Goal: Complete application form

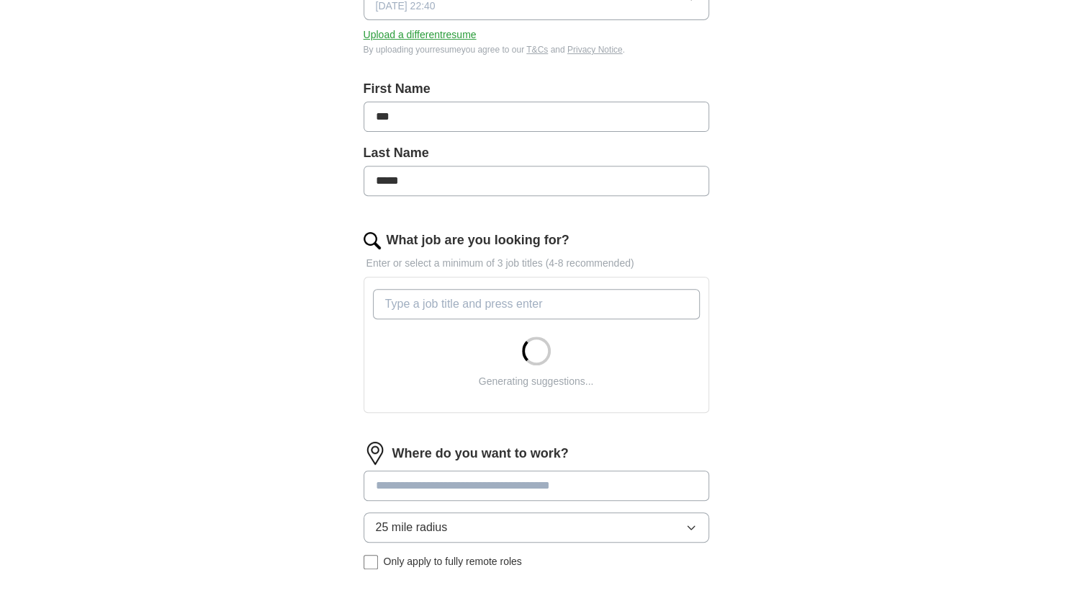
scroll to position [254, 0]
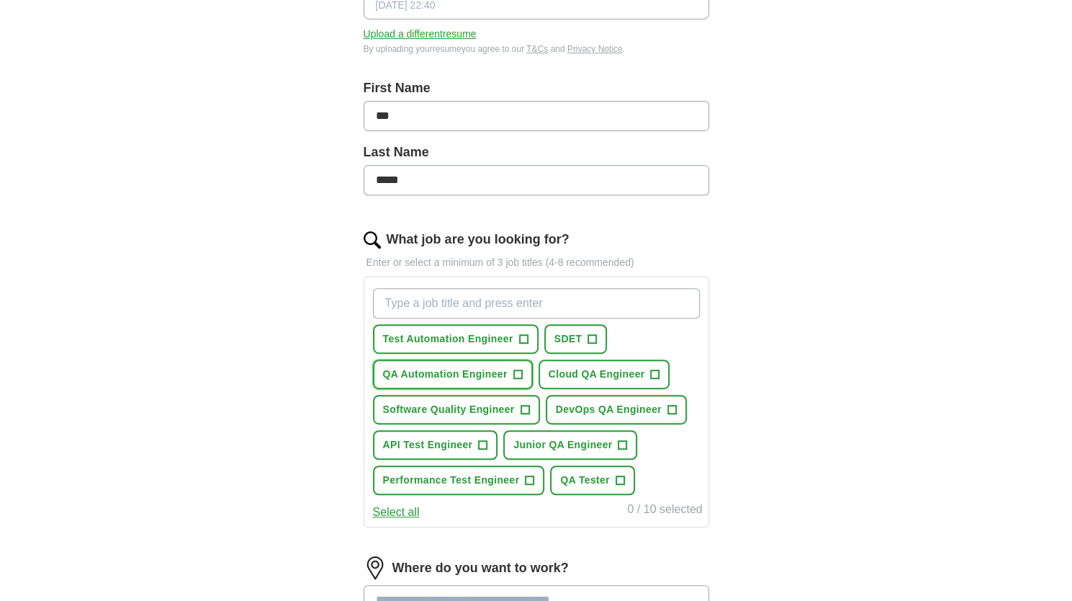
click at [518, 369] on span "+" at bounding box center [517, 375] width 9 height 12
click at [642, 367] on span "Cloud QA Engineer" at bounding box center [597, 374] width 96 height 15
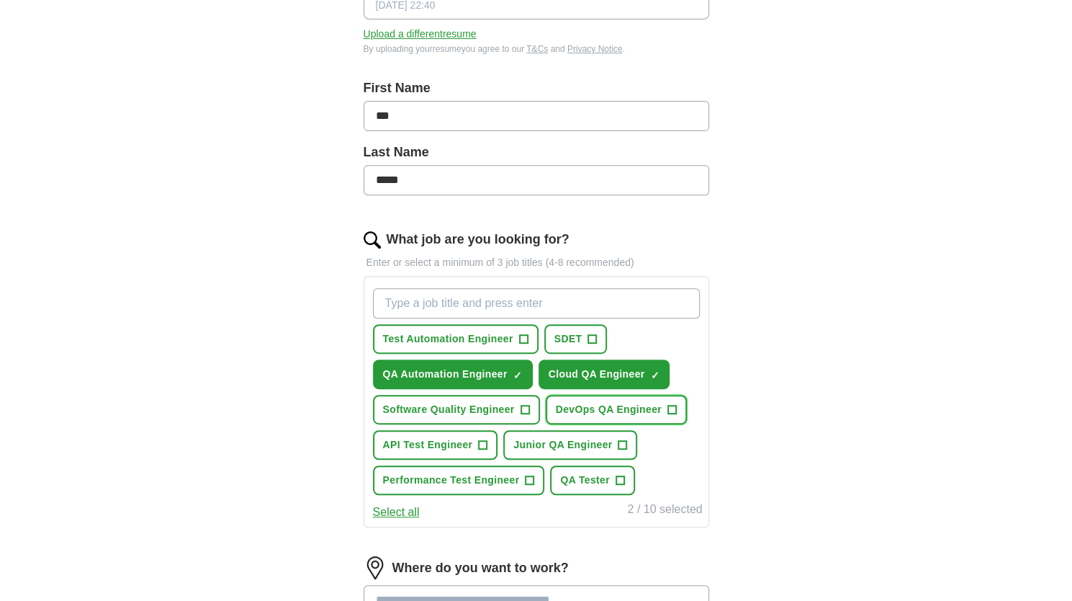
click at [639, 408] on span "DevOps QA Engineer" at bounding box center [609, 409] width 106 height 15
click at [503, 414] on span "Software Quality Engineer" at bounding box center [449, 409] width 132 height 15
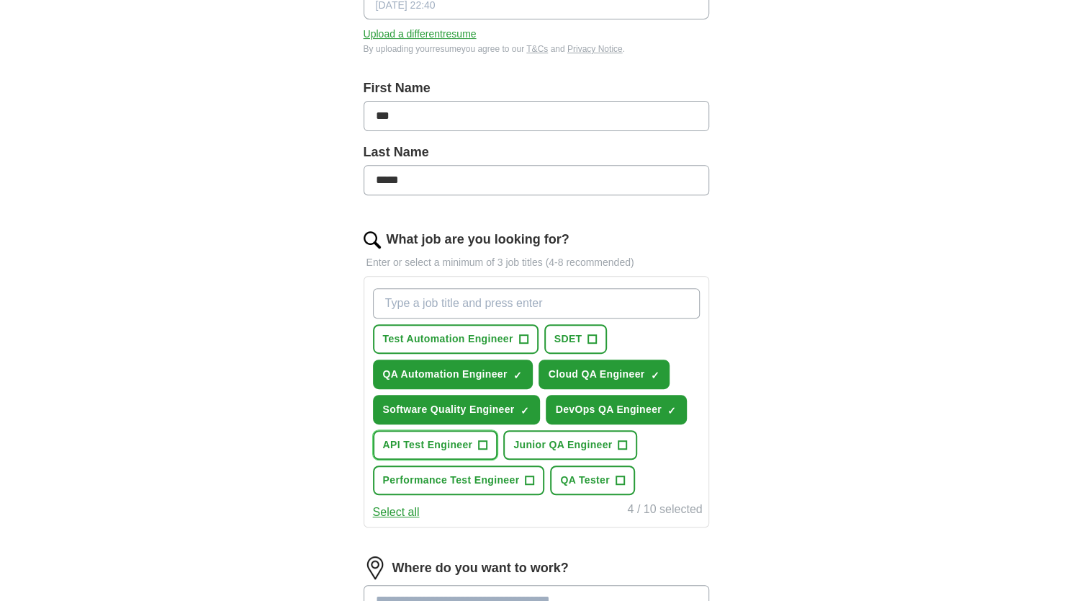
click at [468, 437] on span "API Test Engineer" at bounding box center [428, 444] width 90 height 15
click at [570, 437] on span "Junior QA Engineer" at bounding box center [562, 444] width 99 height 15
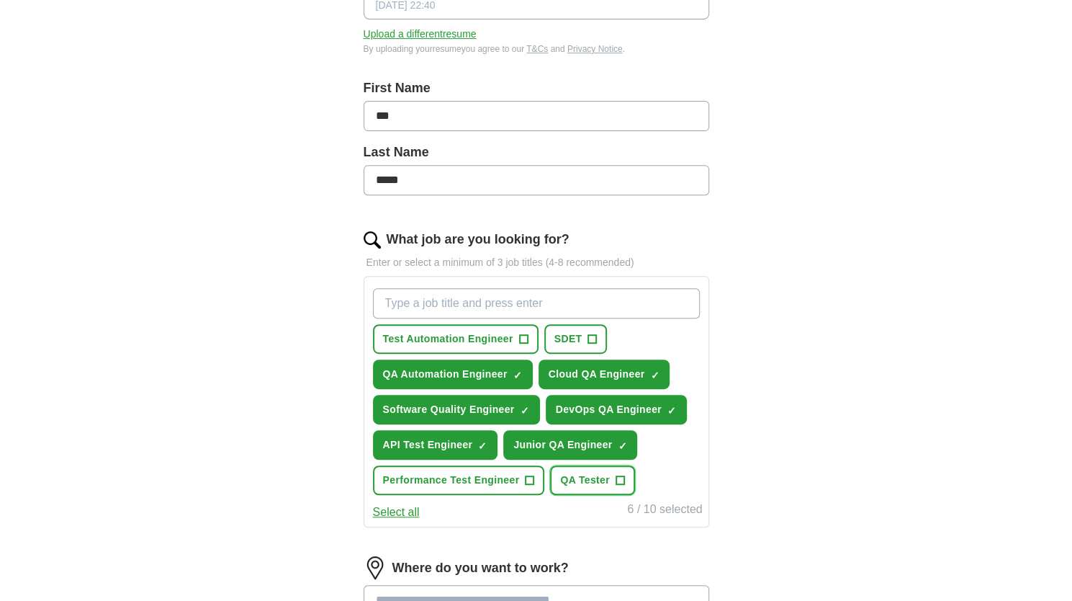
click at [601, 485] on button "QA Tester +" at bounding box center [592, 480] width 85 height 30
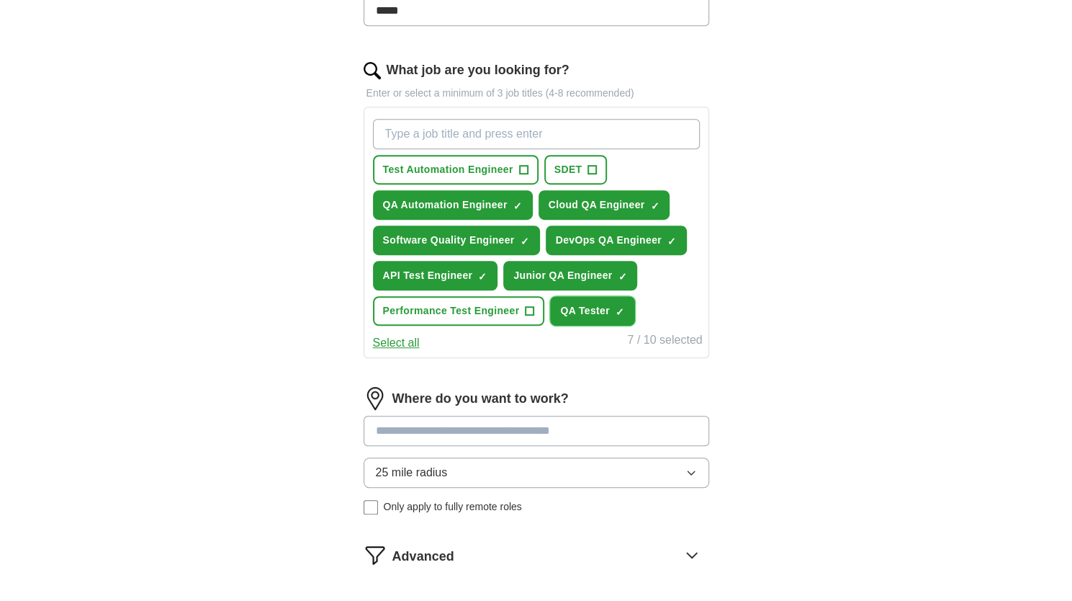
scroll to position [426, 0]
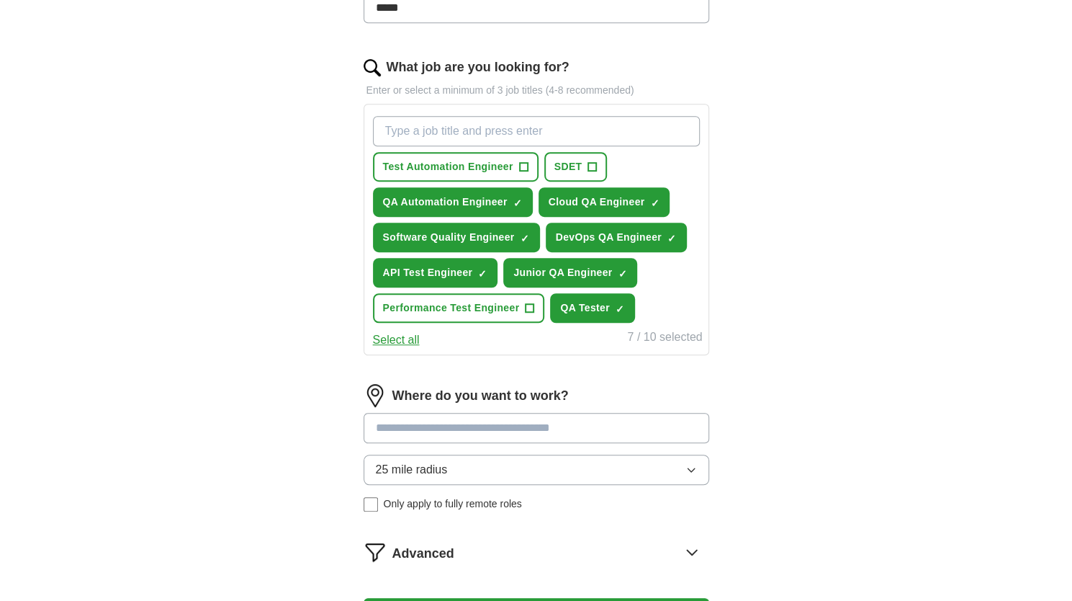
click at [535, 469] on button "25 mile radius" at bounding box center [537, 469] width 346 height 30
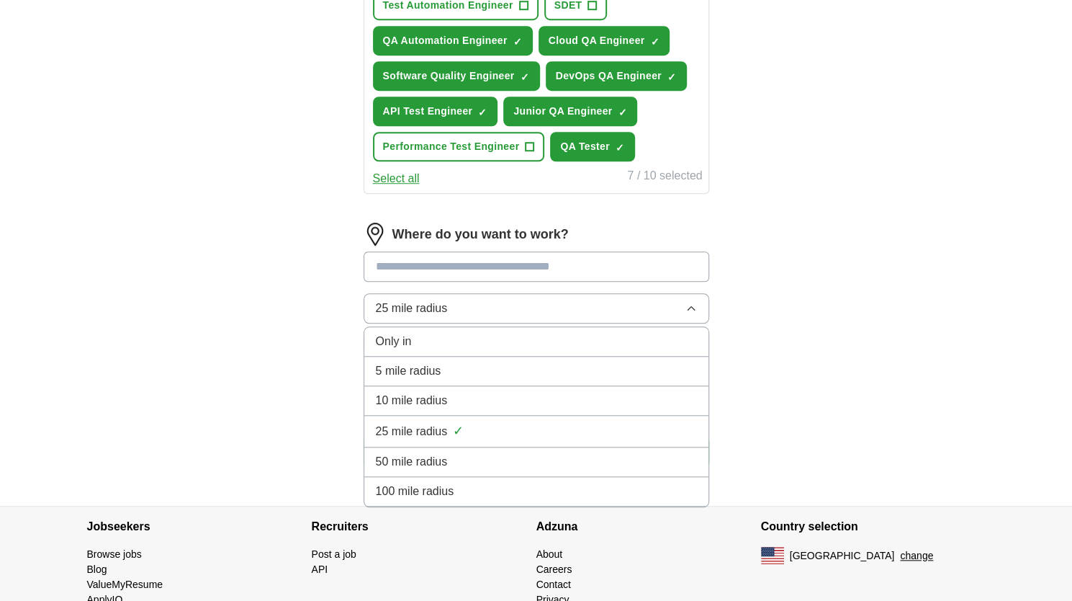
scroll to position [595, 0]
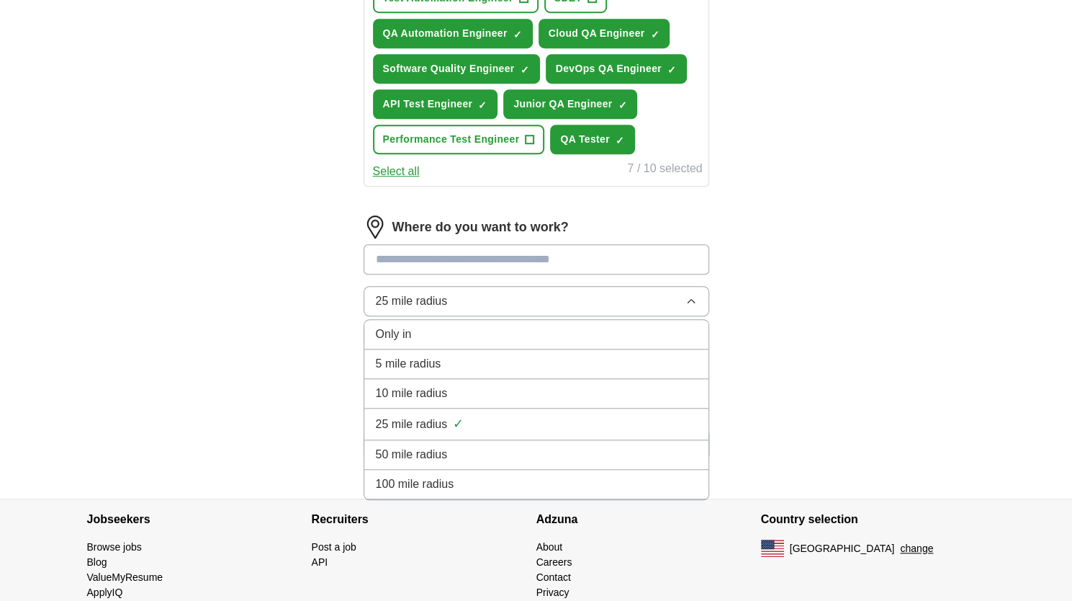
click at [459, 487] on div "100 mile radius" at bounding box center [536, 483] width 321 height 17
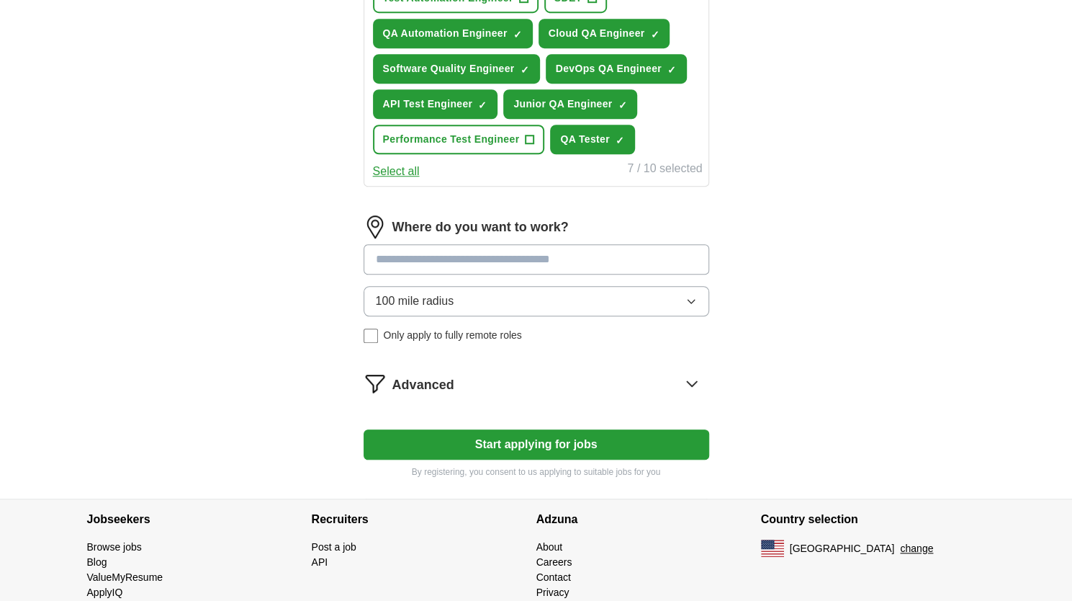
click at [469, 256] on input at bounding box center [537, 259] width 346 height 30
type input "*****"
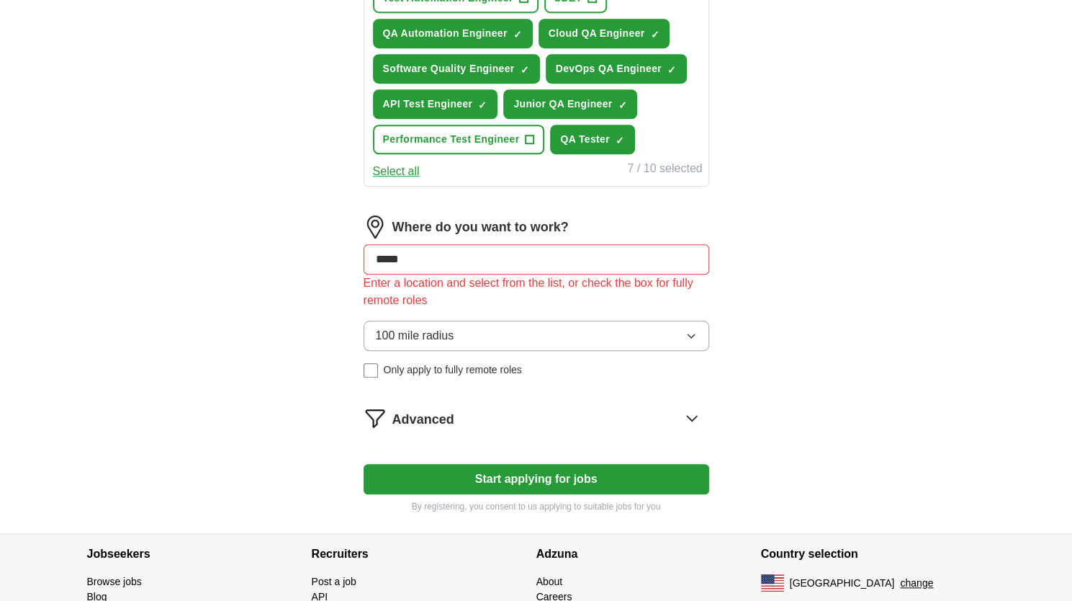
click at [464, 339] on div "100 mile radius Only apply to fully remote roles" at bounding box center [537, 348] width 346 height 57
click at [434, 364] on span "Only apply to fully remote roles" at bounding box center [453, 369] width 138 height 15
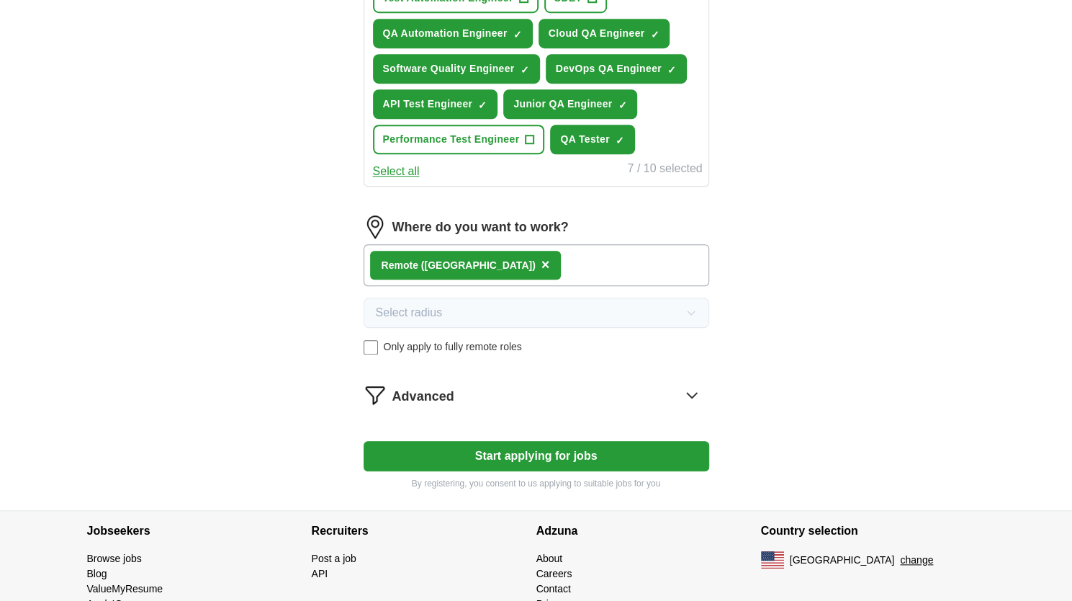
click at [477, 451] on button "Start applying for jobs" at bounding box center [537, 456] width 346 height 30
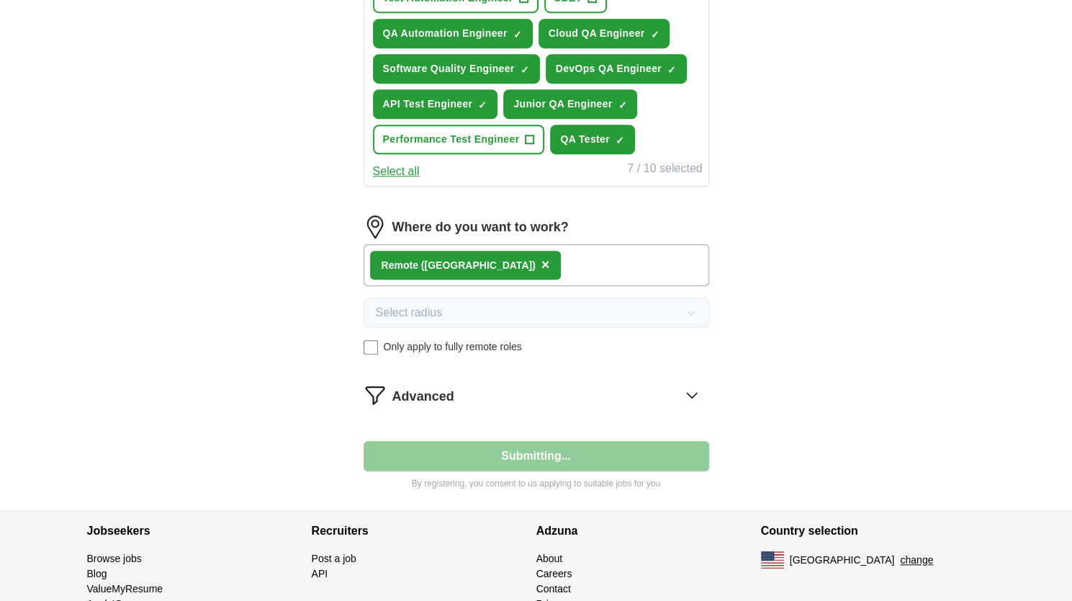
select select "**"
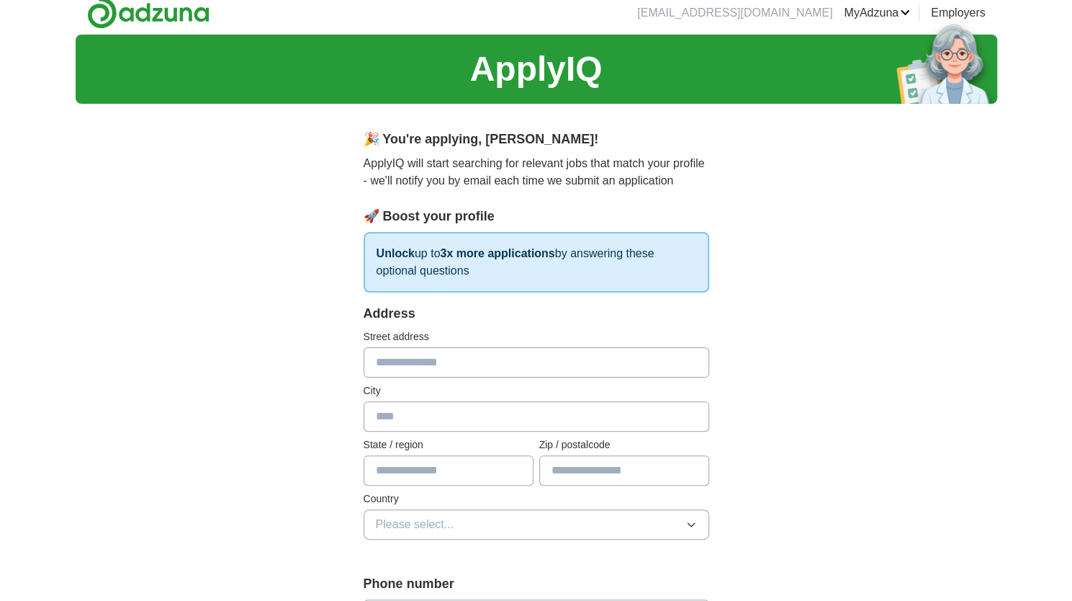
scroll to position [0, 0]
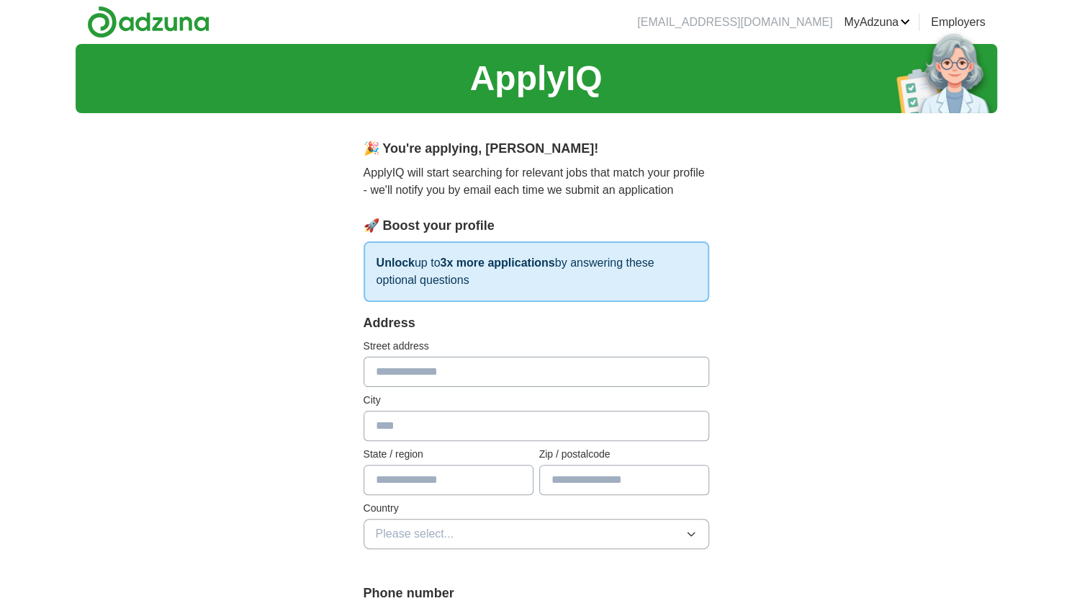
click at [465, 367] on input "text" at bounding box center [537, 371] width 346 height 30
type input "**********"
type input "**"
type input "*****"
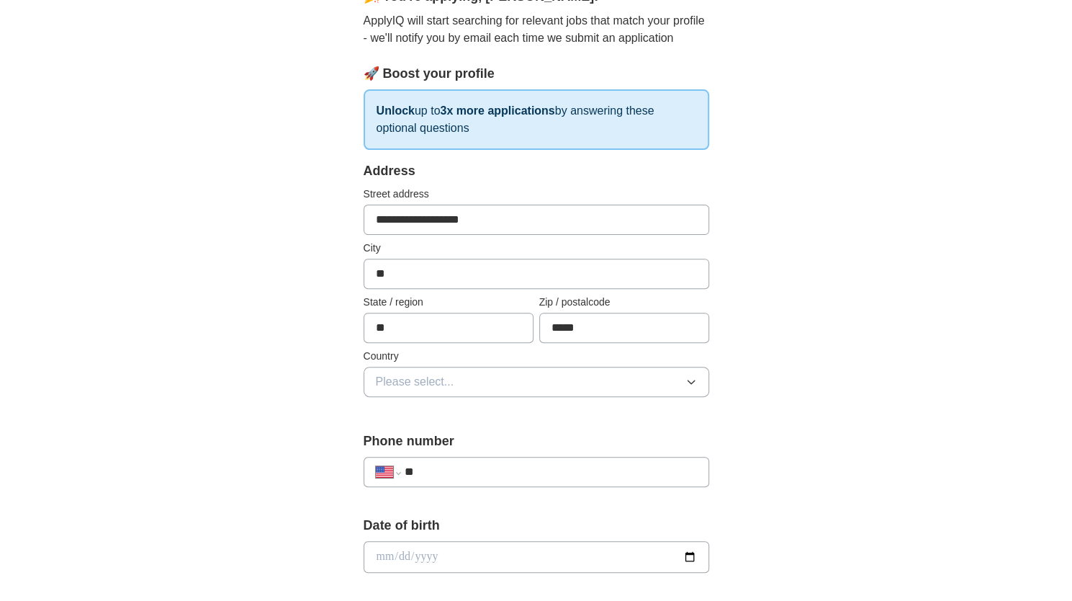
scroll to position [153, 0]
click at [604, 375] on button "Please select..." at bounding box center [537, 381] width 346 height 30
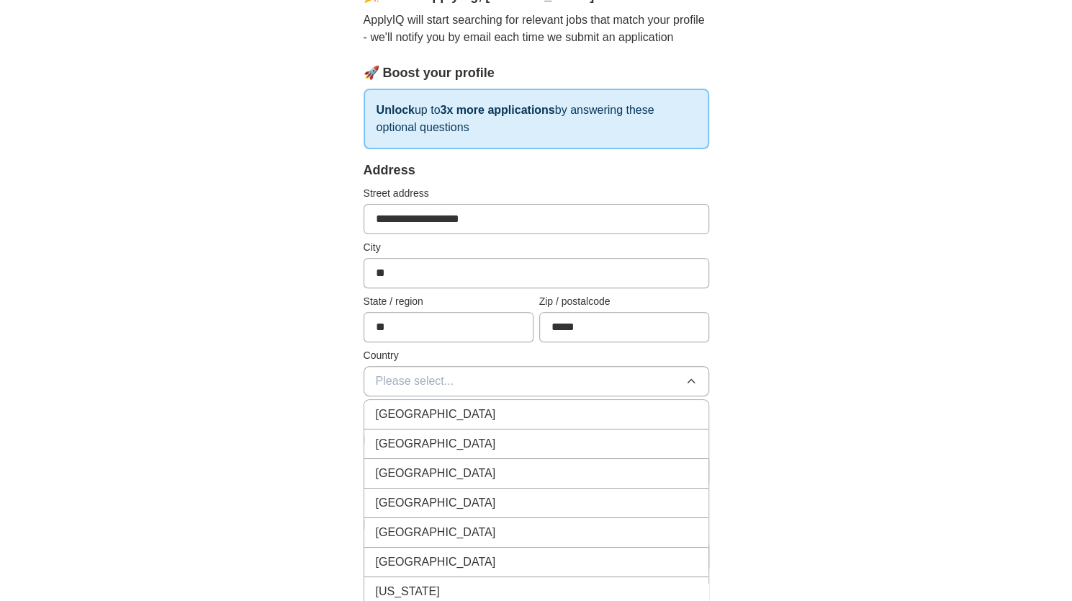
click at [497, 438] on div "[GEOGRAPHIC_DATA]" at bounding box center [536, 443] width 321 height 17
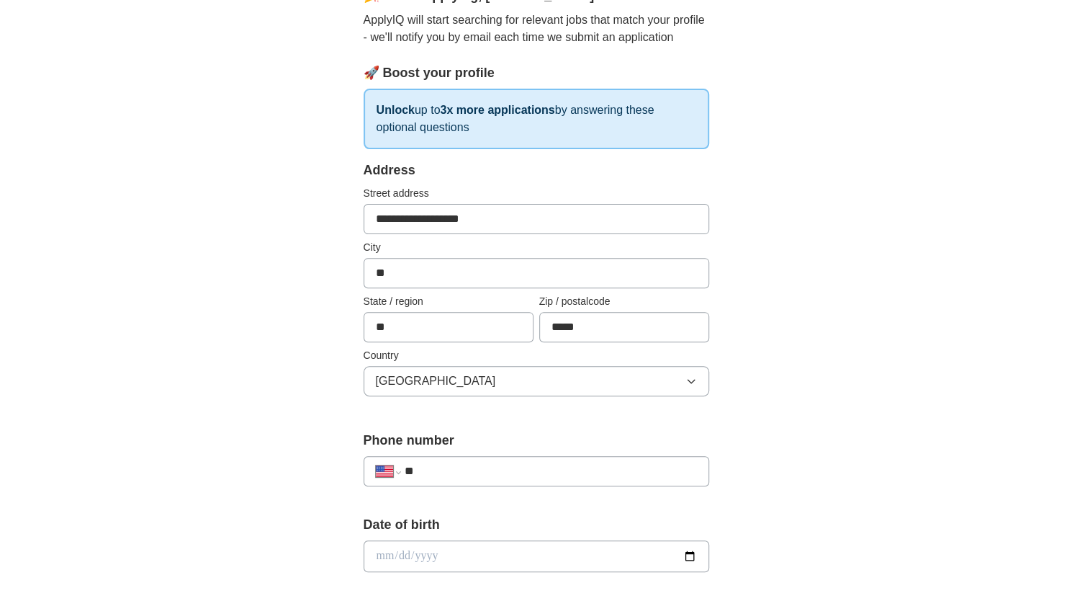
click at [472, 474] on input "**" at bounding box center [550, 470] width 292 height 17
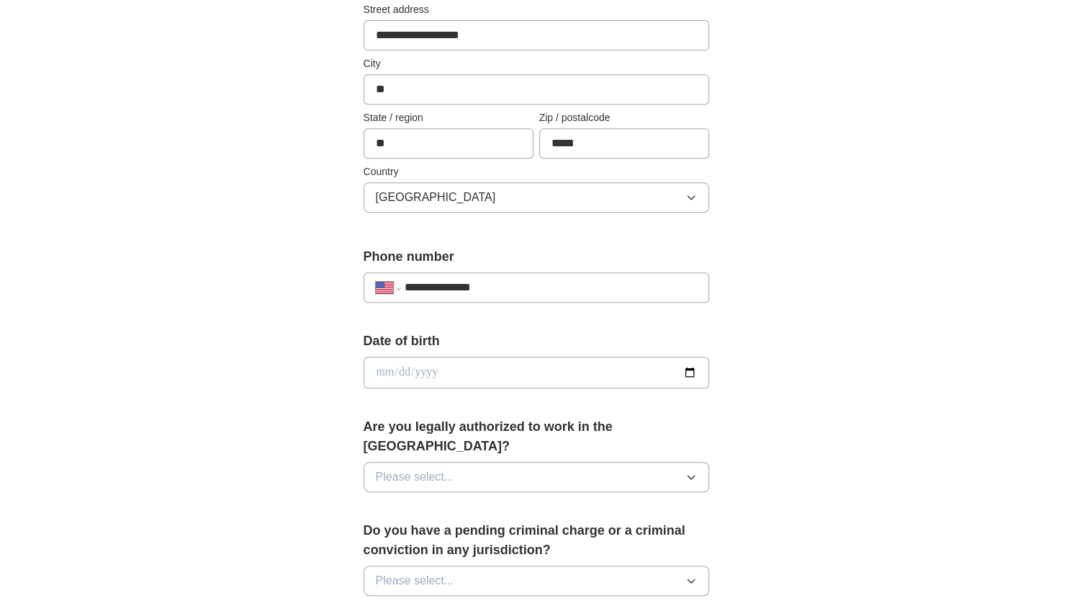
scroll to position [349, 0]
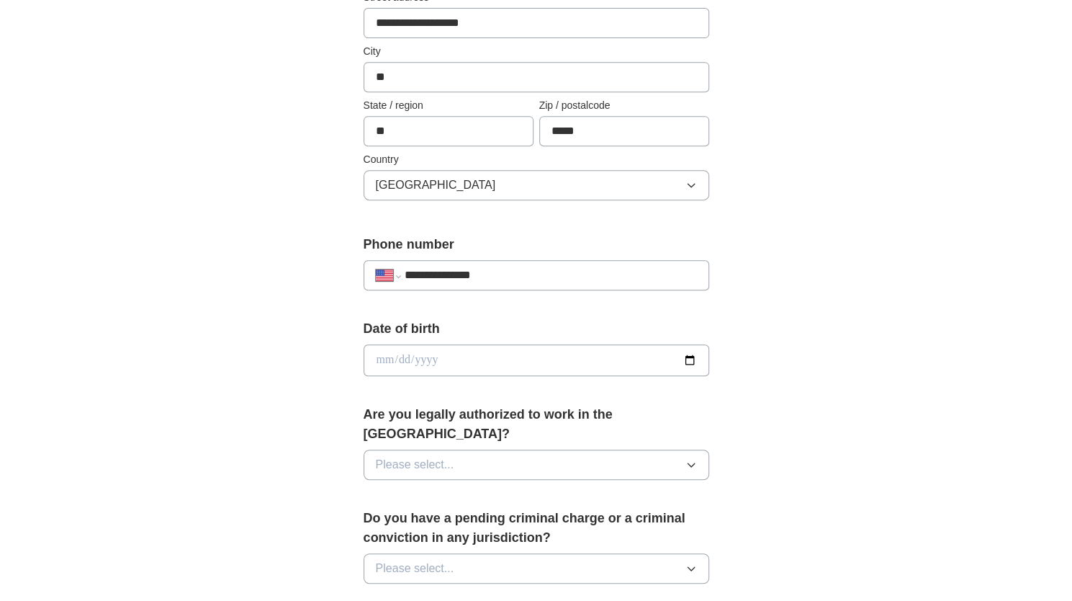
type input "**********"
click at [687, 359] on input "date" at bounding box center [537, 360] width 346 height 32
type input "**********"
click at [562, 449] on button "Please select..." at bounding box center [537, 464] width 346 height 30
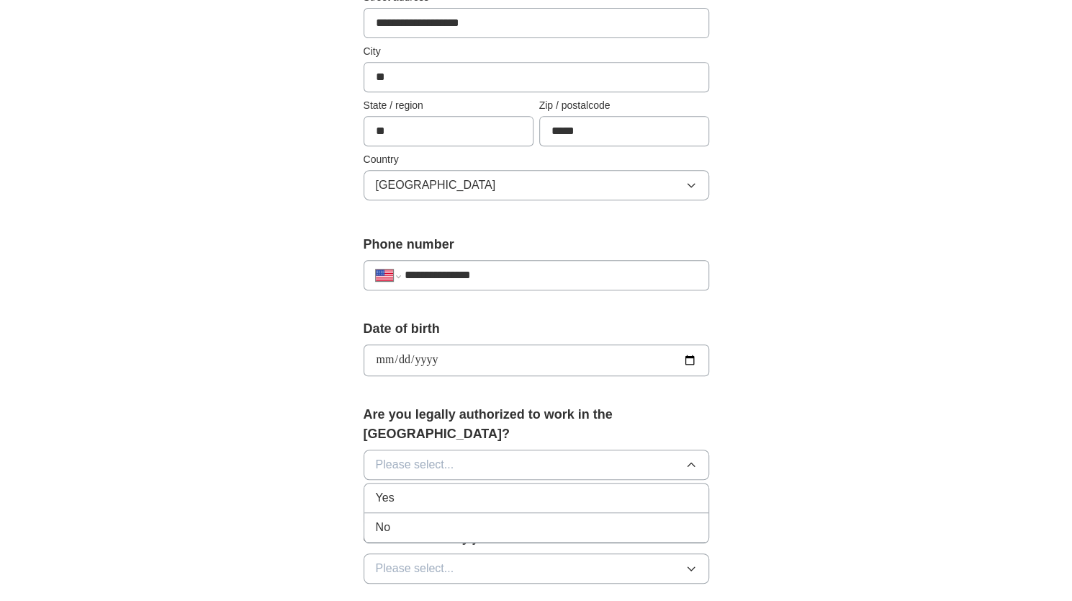
click at [461, 486] on li "Yes" at bounding box center [536, 498] width 344 height 30
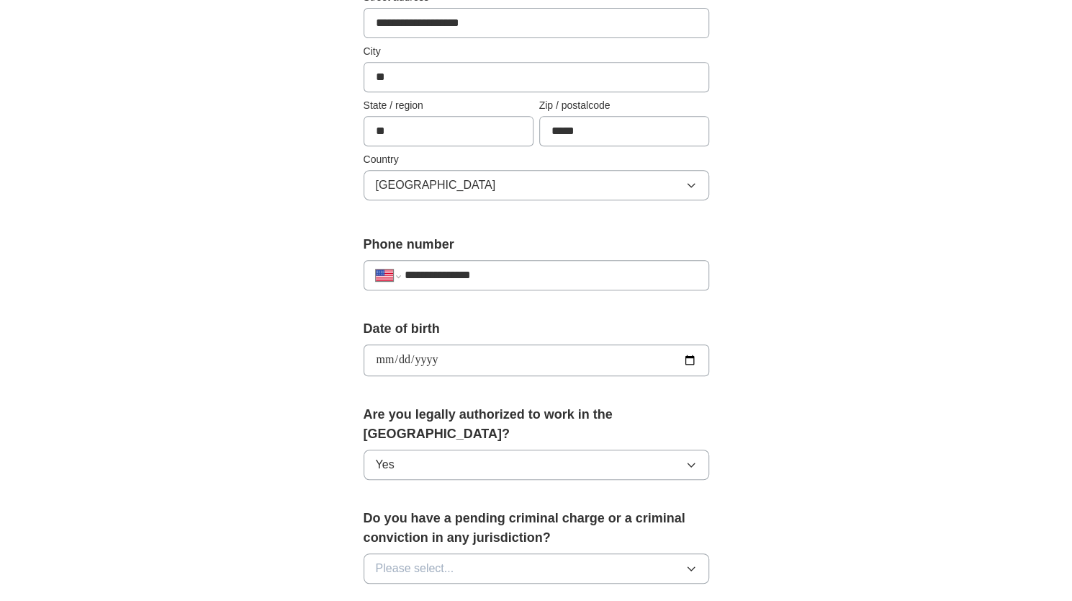
click at [495, 553] on button "Please select..." at bounding box center [537, 568] width 346 height 30
click at [452, 593] on div "Yes" at bounding box center [536, 601] width 321 height 17
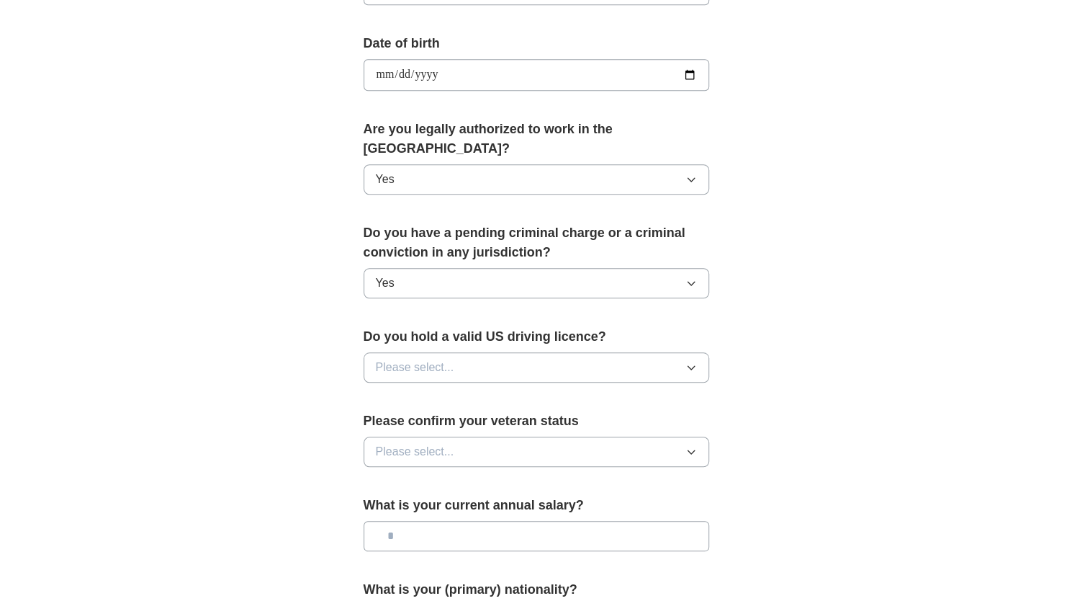
scroll to position [639, 0]
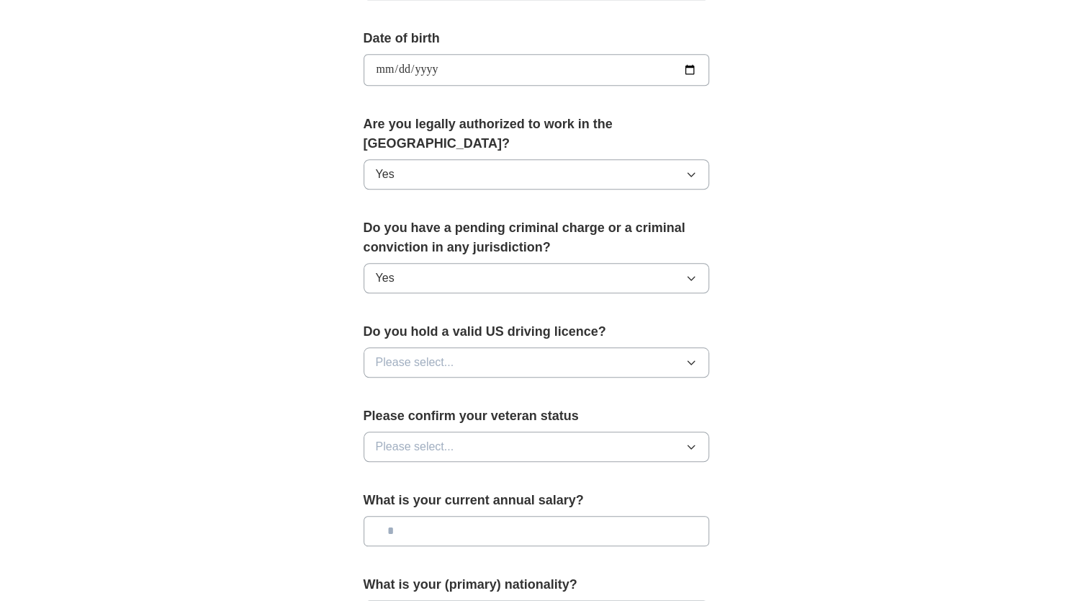
click at [531, 263] on button "Yes" at bounding box center [537, 278] width 346 height 30
click at [488, 334] on div "No" at bounding box center [536, 342] width 321 height 17
click at [505, 347] on button "Please select..." at bounding box center [537, 362] width 346 height 30
click at [479, 381] on li "Yes" at bounding box center [536, 396] width 344 height 30
click at [491, 439] on div "Please confirm your veteran status Please select..." at bounding box center [537, 439] width 346 height 67
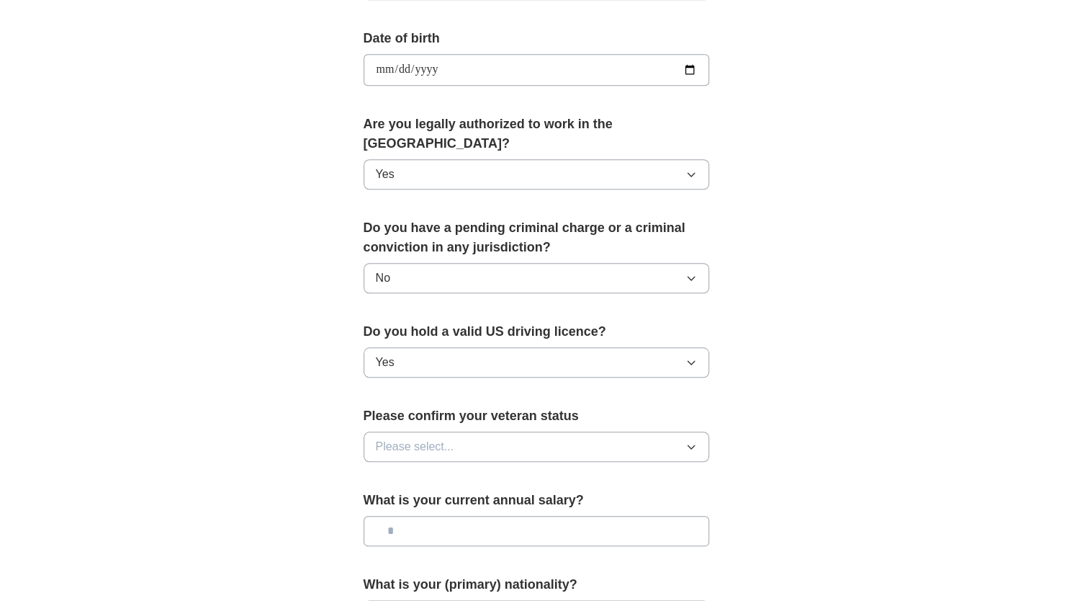
click at [494, 431] on button "Please select..." at bounding box center [537, 446] width 346 height 30
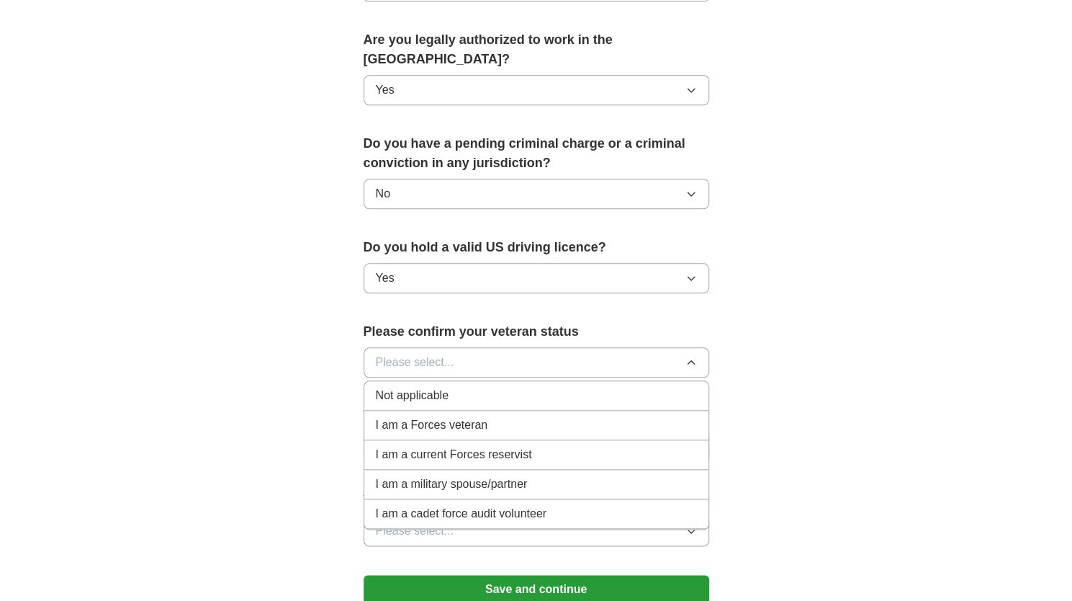
scroll to position [725, 0]
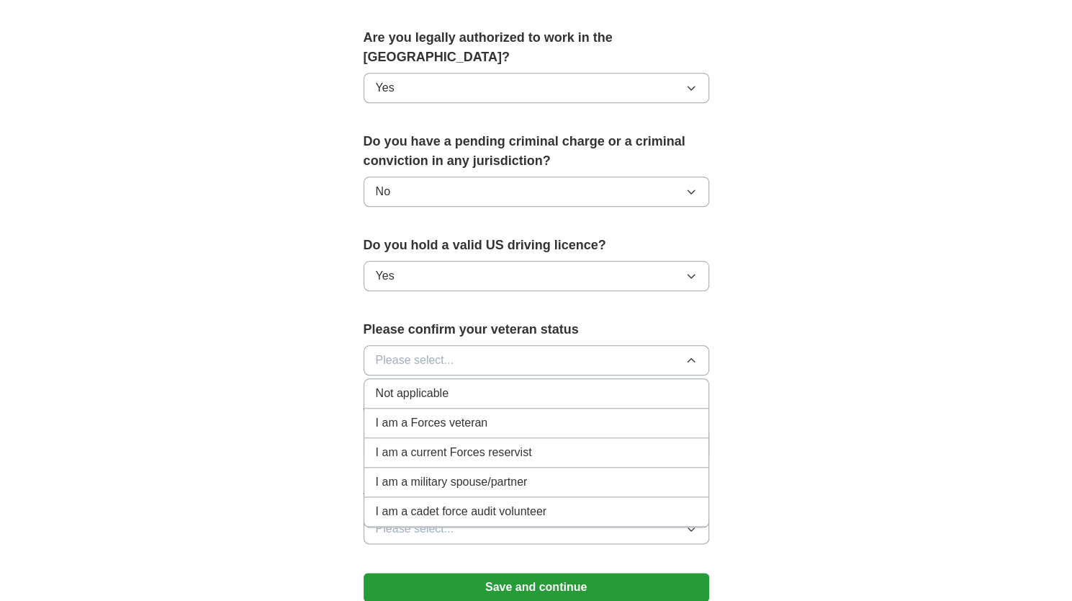
click at [482, 385] on div "Not applicable" at bounding box center [536, 393] width 321 height 17
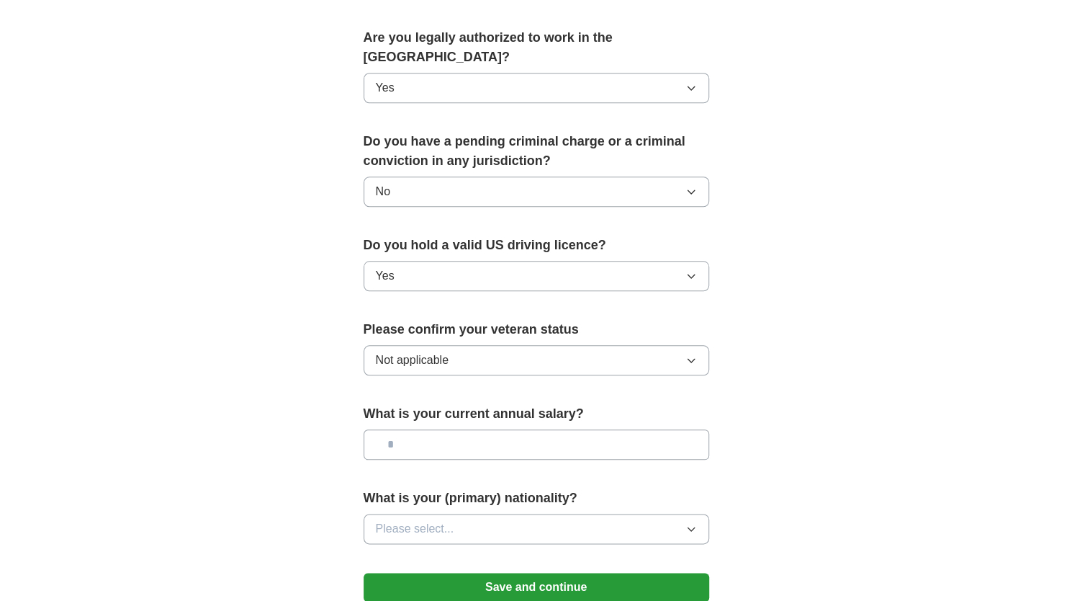
click at [485, 429] on input "text" at bounding box center [537, 444] width 346 height 30
type input "*******"
click at [517, 513] on button "Please select..." at bounding box center [537, 528] width 346 height 30
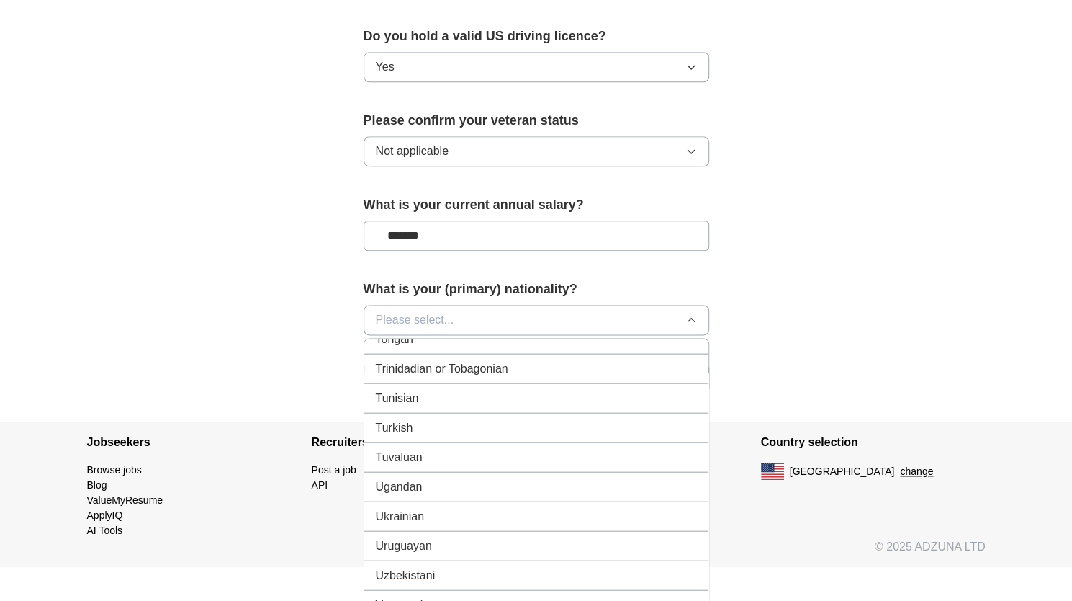
scroll to position [5364, 0]
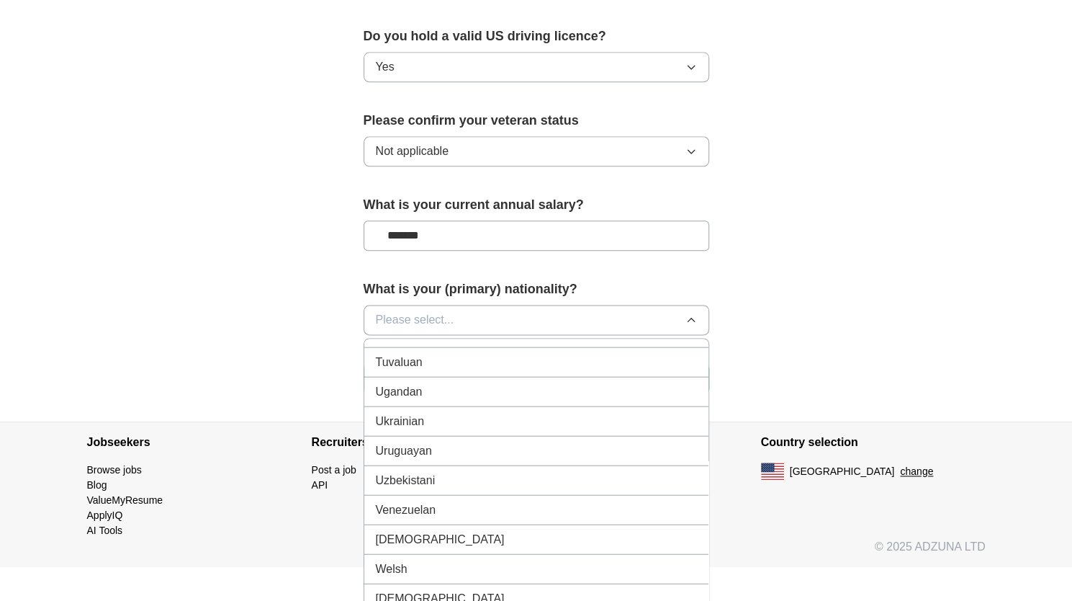
click at [364, 305] on button "Please select..." at bounding box center [537, 320] width 346 height 30
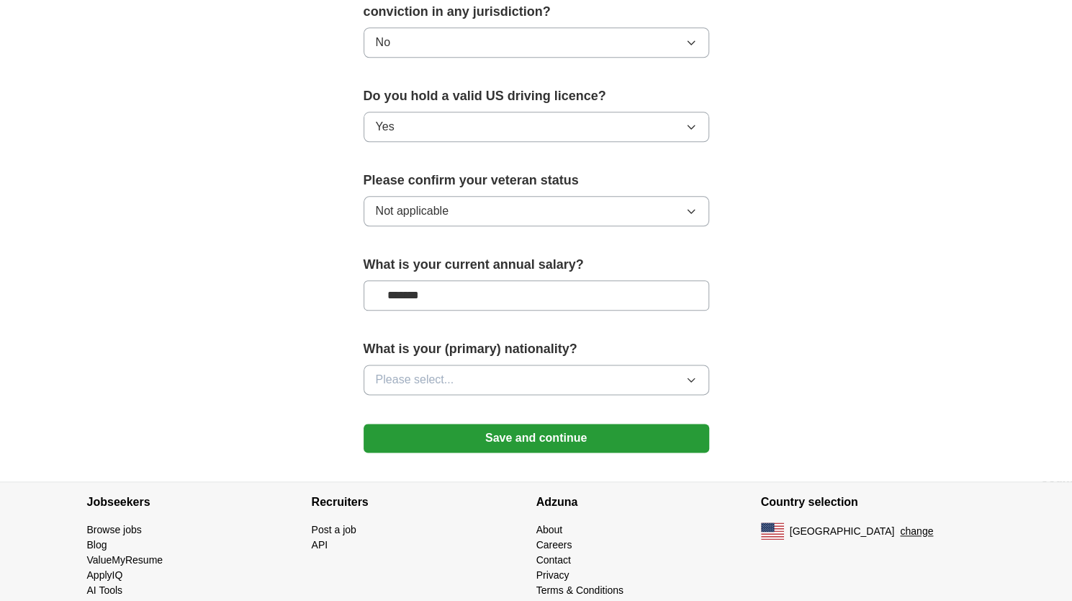
click at [516, 425] on button "Save and continue" at bounding box center [537, 437] width 346 height 29
